Goal: Obtain resource: Obtain resource

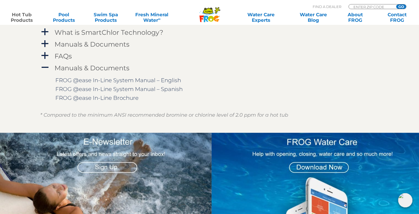
click at [20, 14] on link "Hot Tub Products" at bounding box center [22, 17] width 33 height 11
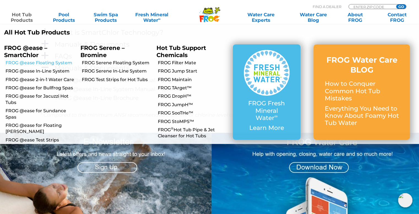
click at [50, 60] on link "FROG @ease Floating System" at bounding box center [41, 63] width 71 height 6
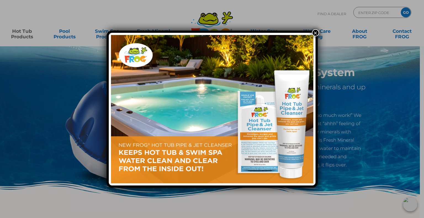
click at [315, 32] on button "×" at bounding box center [315, 32] width 7 height 7
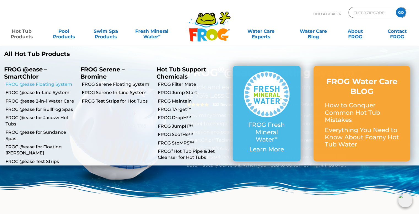
click at [49, 85] on link "FROG @ease Floating System" at bounding box center [41, 84] width 71 height 6
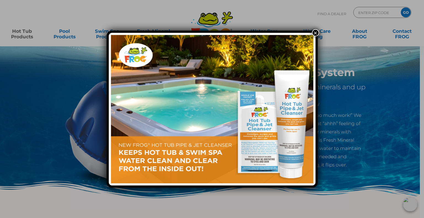
click at [315, 36] on button "×" at bounding box center [315, 32] width 7 height 7
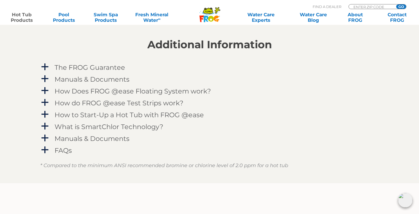
scroll to position [552, 0]
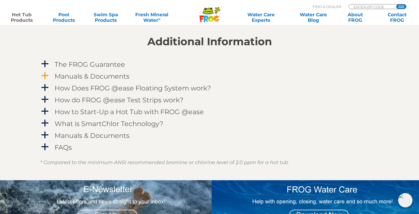
click at [41, 75] on span "a" at bounding box center [45, 76] width 8 height 8
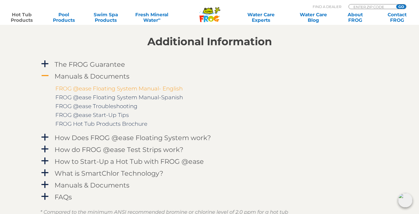
click at [119, 89] on link "FROG @ease Floating System Manual- English" at bounding box center [118, 88] width 127 height 7
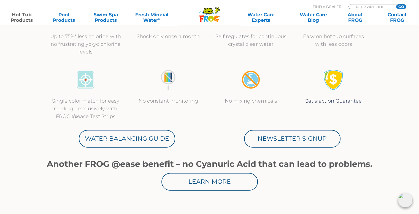
scroll to position [221, 0]
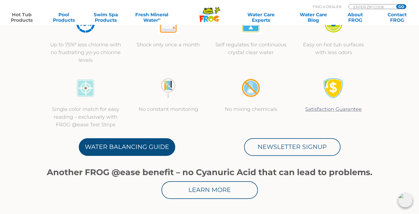
click at [143, 141] on link "Water Balancing Guide" at bounding box center [127, 147] width 97 height 18
